Goal: Task Accomplishment & Management: Manage account settings

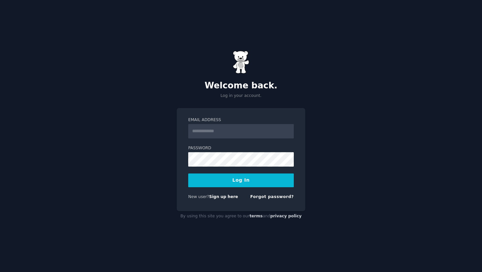
click at [243, 132] on input "Email Address" at bounding box center [241, 131] width 106 height 14
type input "**********"
click at [188, 174] on button "Log In" at bounding box center [241, 181] width 106 height 14
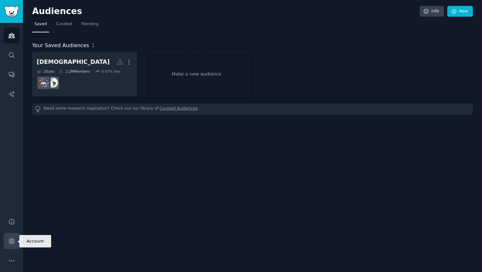
click at [11, 242] on icon "Sidebar" at bounding box center [11, 241] width 5 height 5
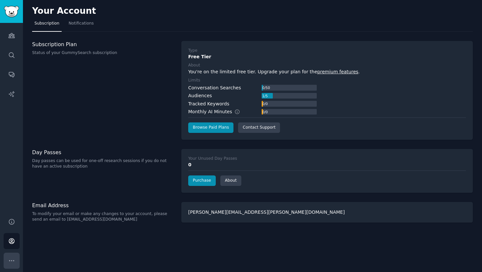
click at [9, 259] on icon "Sidebar" at bounding box center [11, 261] width 7 height 7
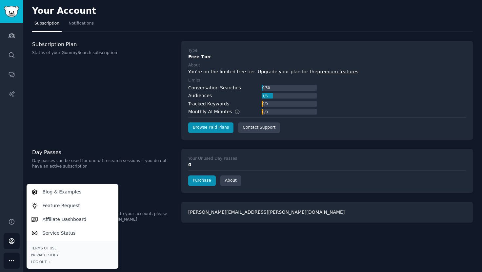
click at [109, 16] on div "Your Account" at bounding box center [252, 12] width 441 height 13
